Goal: Transaction & Acquisition: Purchase product/service

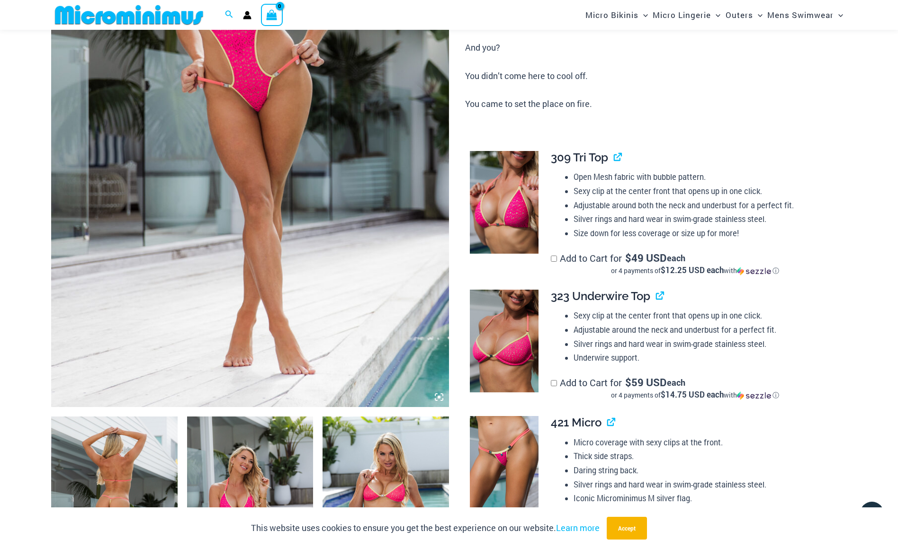
scroll to position [276, 0]
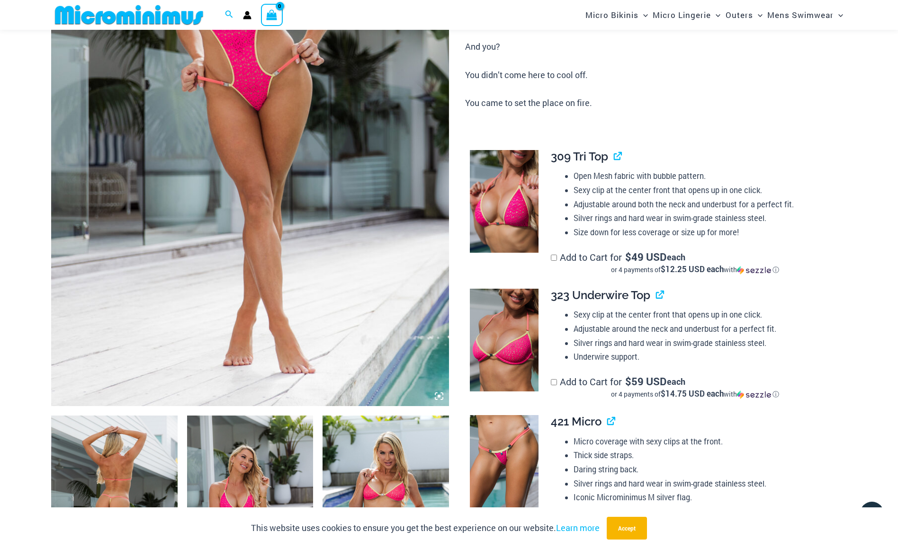
type input "**********"
click at [510, 467] on img at bounding box center [504, 466] width 69 height 103
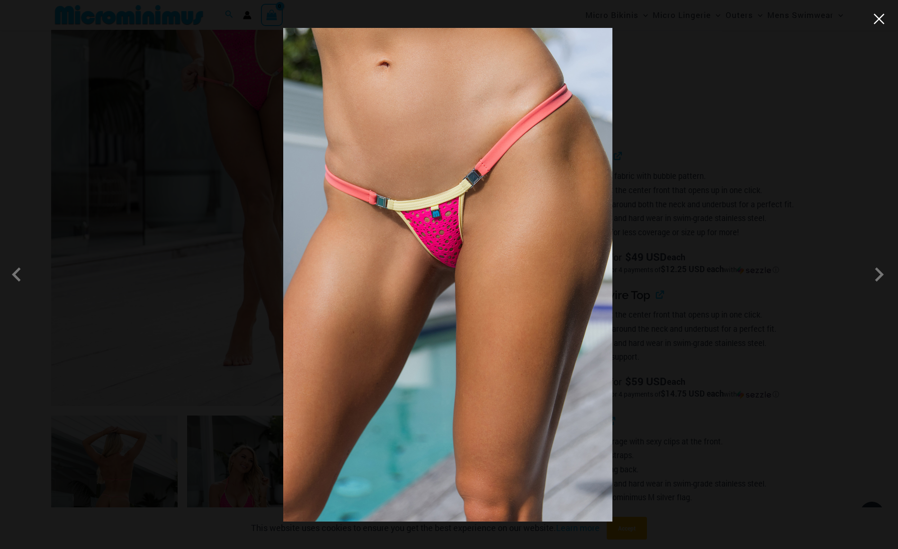
click at [882, 25] on button "Close" at bounding box center [879, 19] width 14 height 14
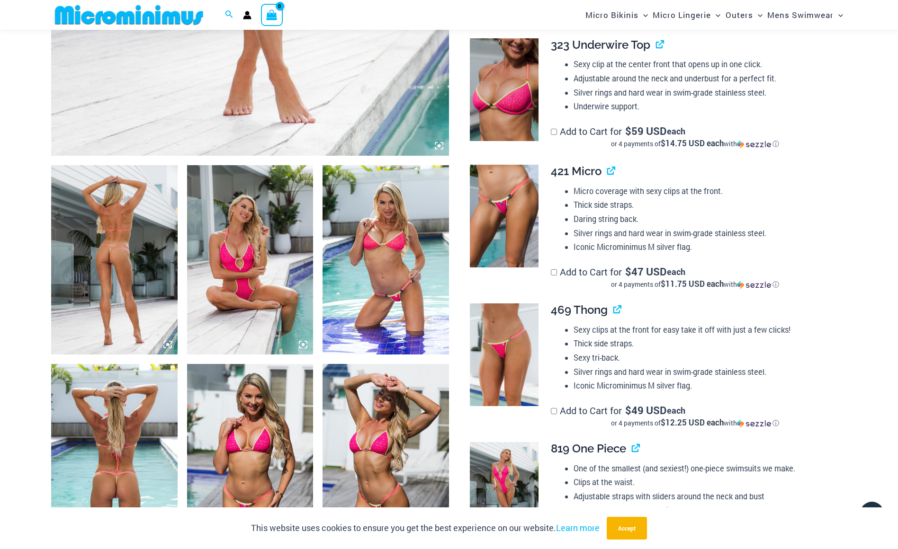
scroll to position [655, 0]
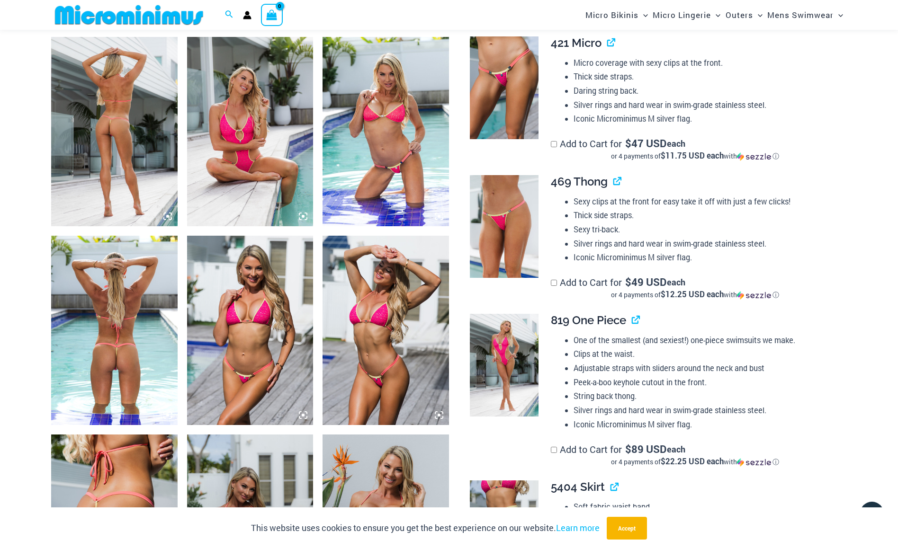
click at [119, 345] on img at bounding box center [114, 330] width 126 height 189
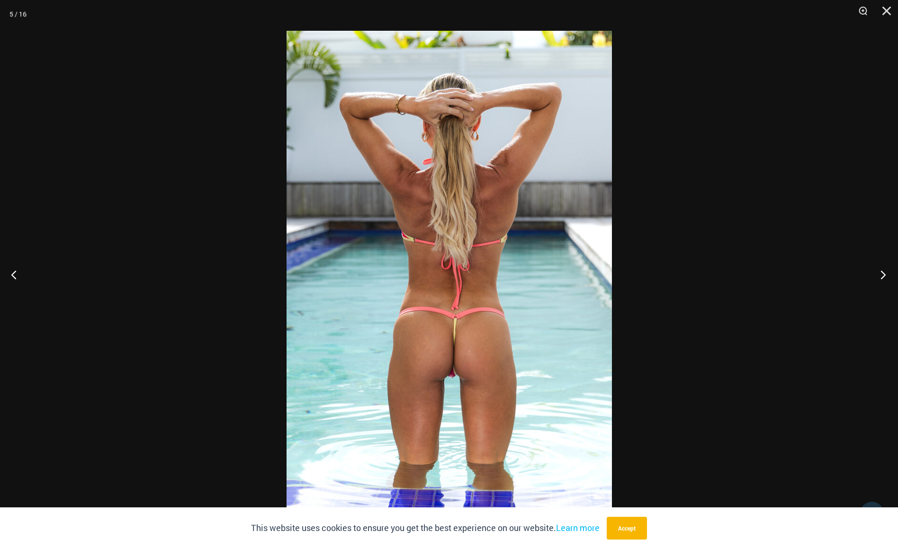
click at [885, 276] on button "Next" at bounding box center [880, 274] width 36 height 47
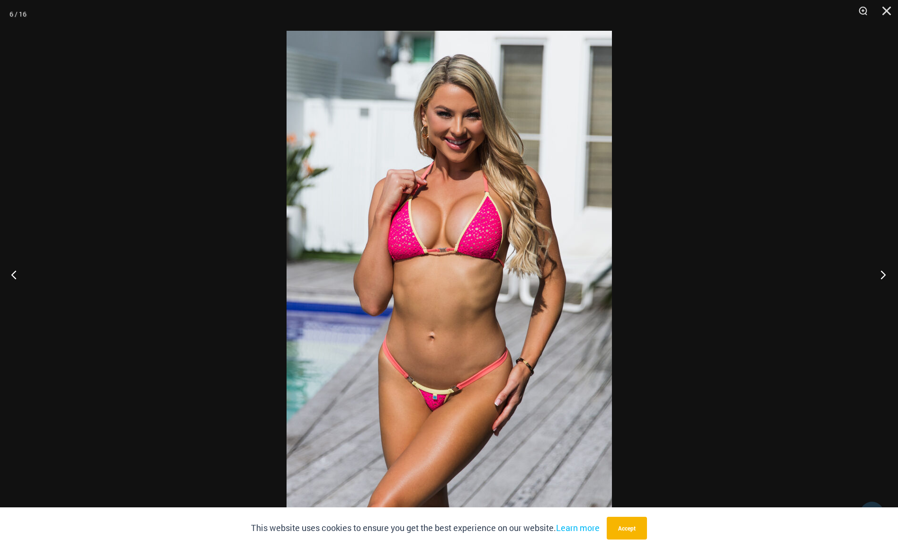
click at [885, 276] on button "Next" at bounding box center [880, 274] width 36 height 47
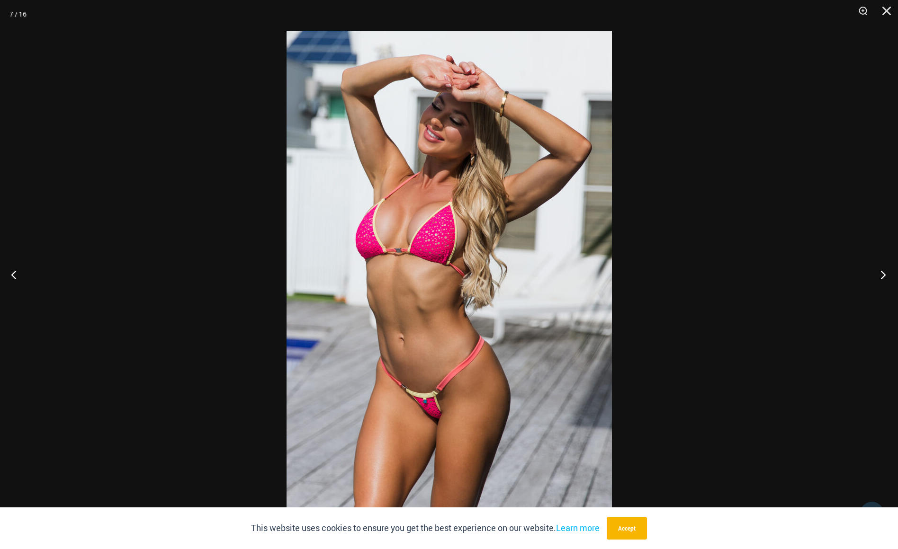
click at [885, 276] on button "Next" at bounding box center [880, 274] width 36 height 47
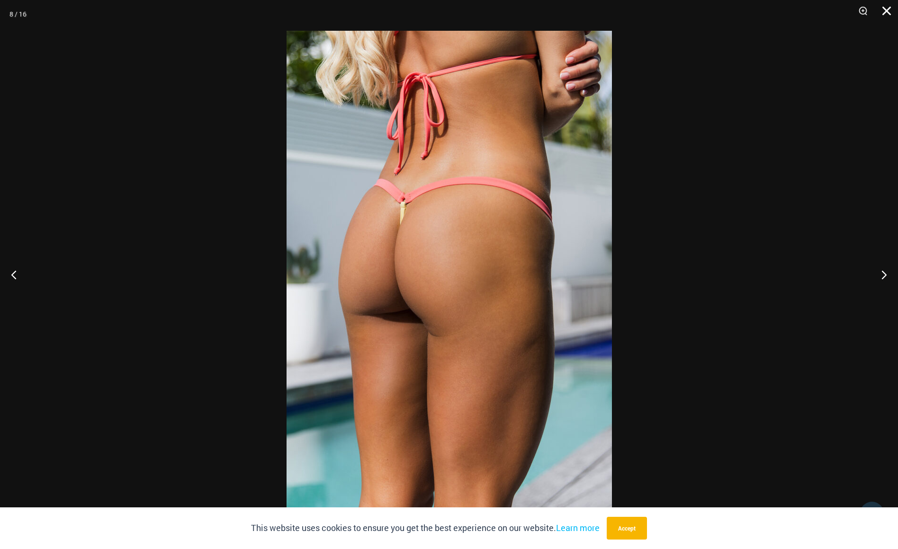
click at [883, 12] on button "Close" at bounding box center [883, 14] width 24 height 28
